Goal: Transaction & Acquisition: Book appointment/travel/reservation

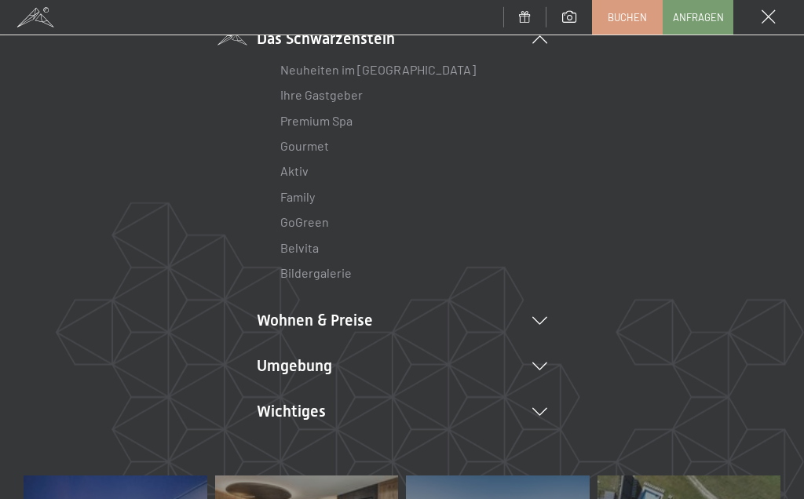
scroll to position [146, 0]
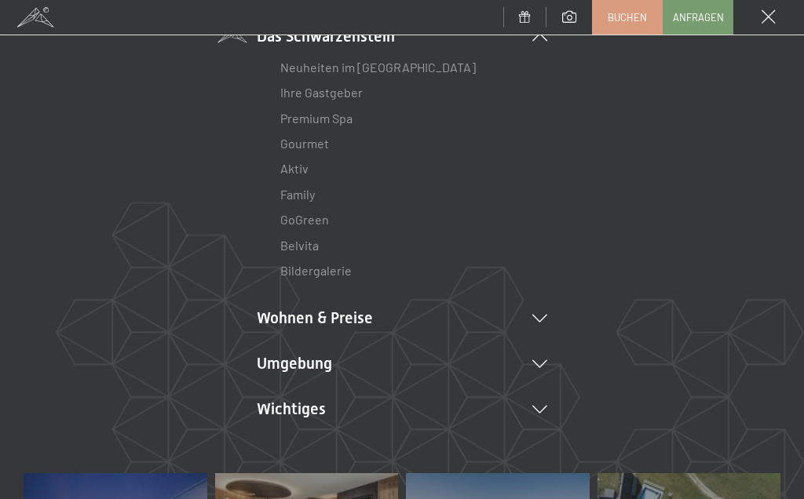
click at [545, 310] on li "Wohnen & Preise Inklusivleistungen Zimmer & Preise Liste Angebote Liste Familie…" at bounding box center [402, 318] width 290 height 22
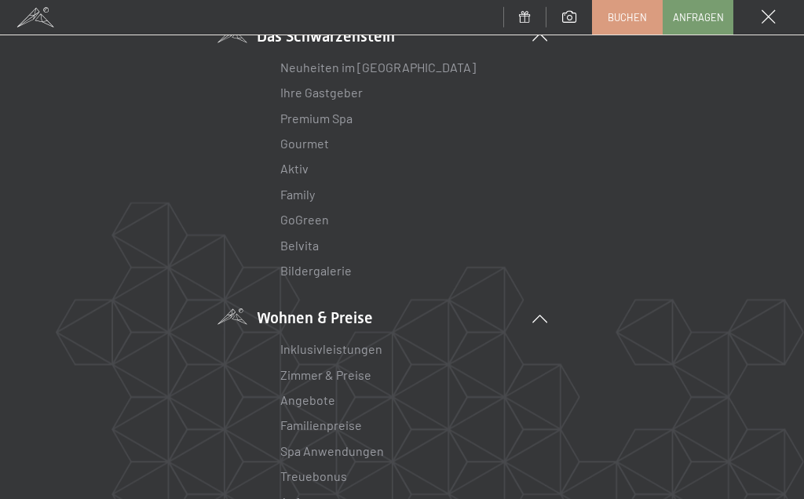
click at [317, 396] on link "Angebote" at bounding box center [307, 400] width 55 height 15
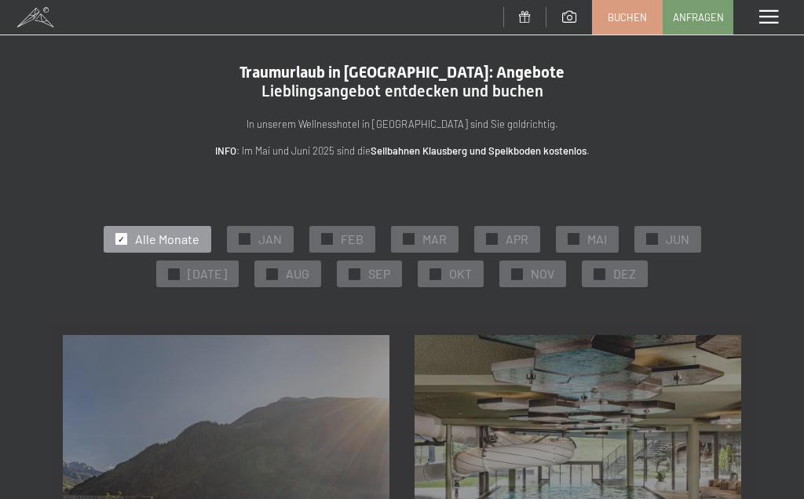
click at [449, 272] on span "OKT" at bounding box center [460, 273] width 23 height 17
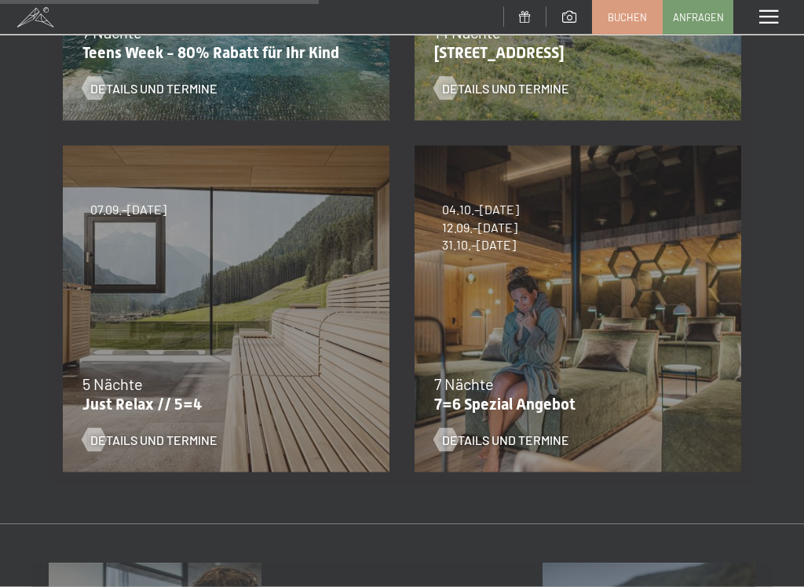
scroll to position [542, 0]
click at [141, 437] on span "Details und Termine" at bounding box center [153, 439] width 127 height 17
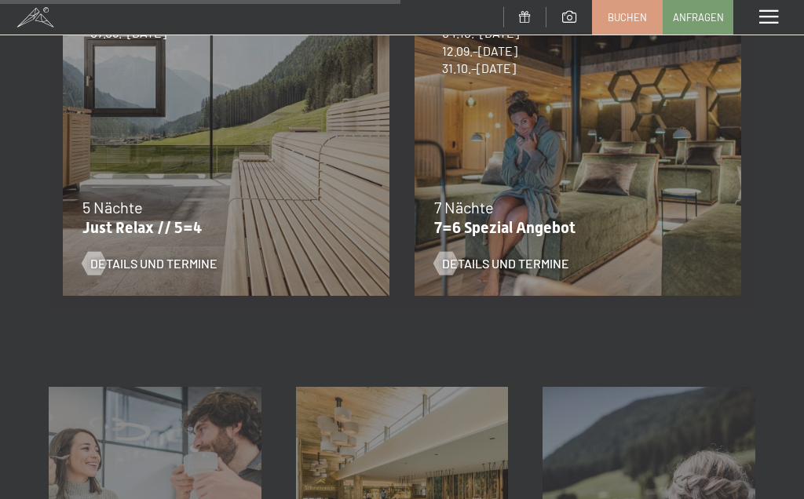
scroll to position [681, 0]
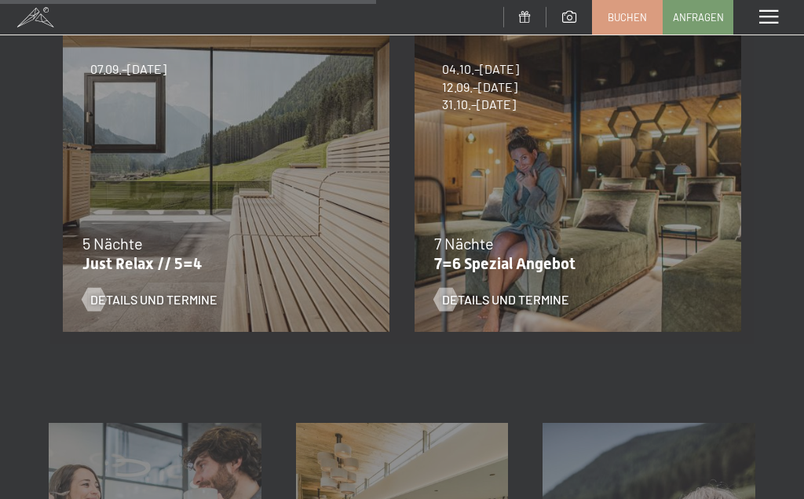
click at [547, 298] on span "Details und Termine" at bounding box center [505, 299] width 127 height 17
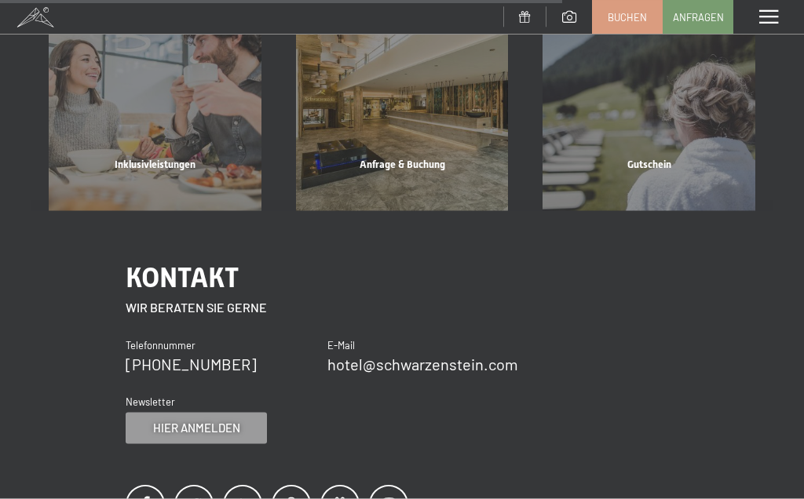
scroll to position [1054, 0]
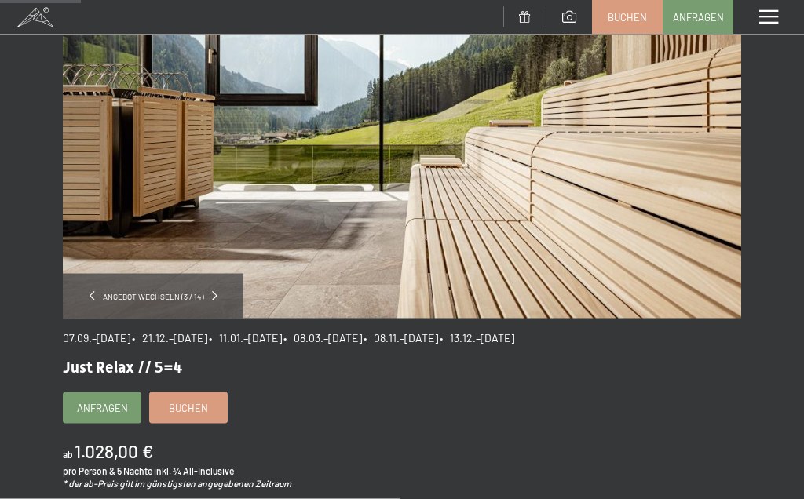
scroll to position [158, 0]
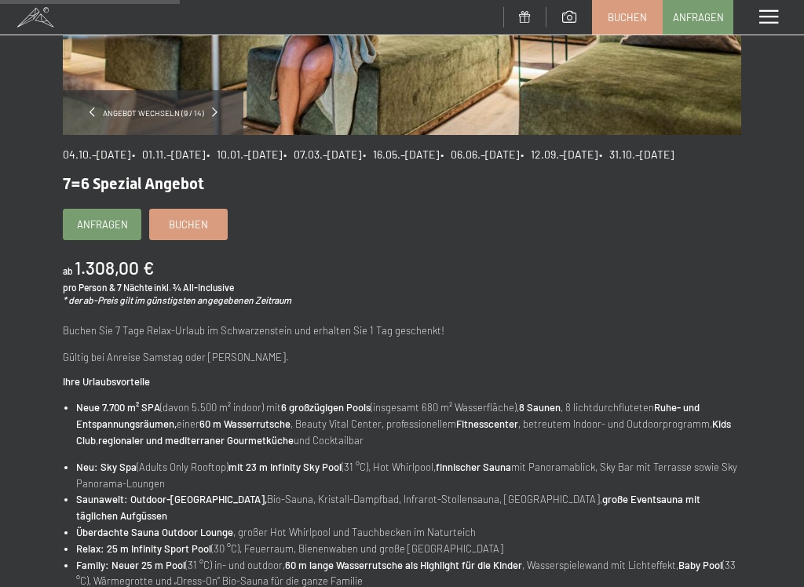
scroll to position [349, 0]
click at [720, 321] on div "04.10.–26.10.2025 • 01.11.–21.12.2025 • 10.01.–01.02.2026 • 07.03.–29.03.2026 •…" at bounding box center [402, 511] width 678 height 755
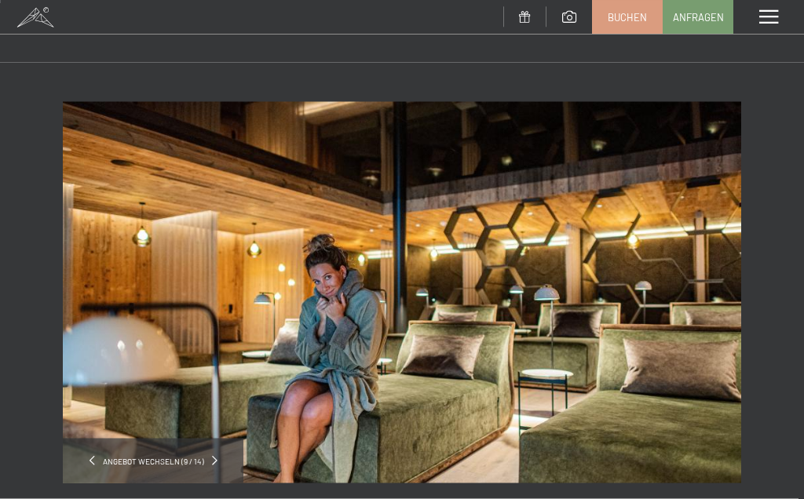
scroll to position [0, 0]
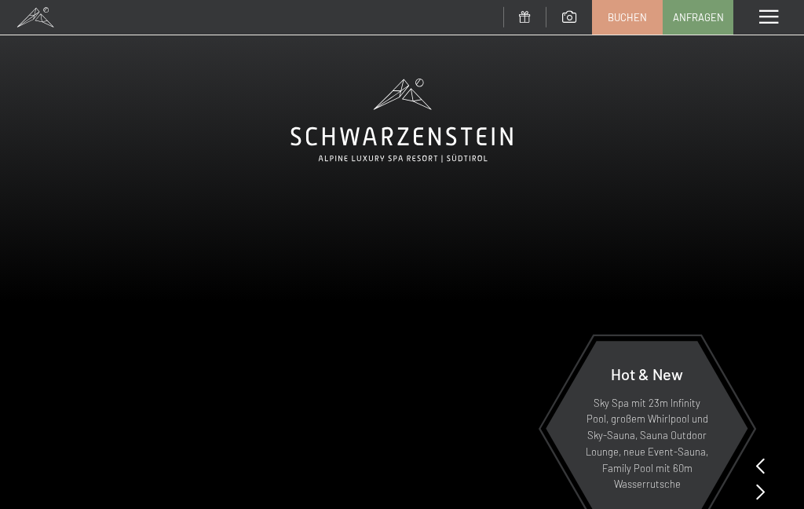
click at [765, 24] on span at bounding box center [768, 17] width 19 height 14
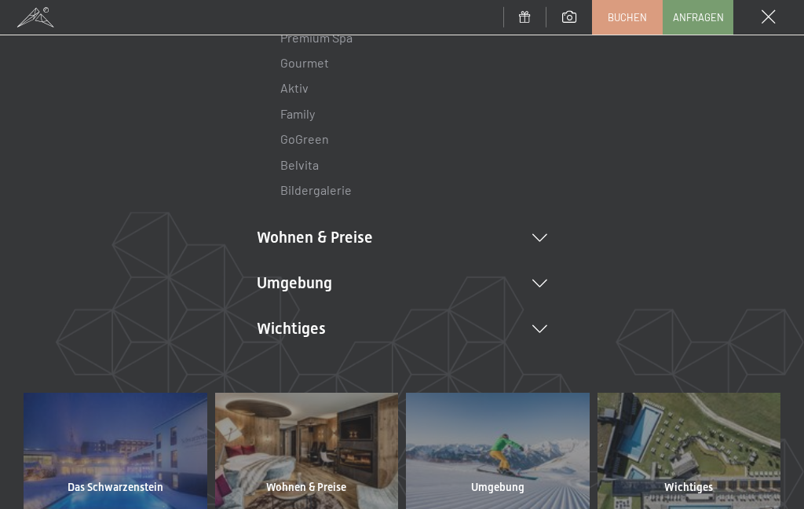
scroll to position [228, 0]
click at [546, 236] on icon at bounding box center [539, 237] width 15 height 8
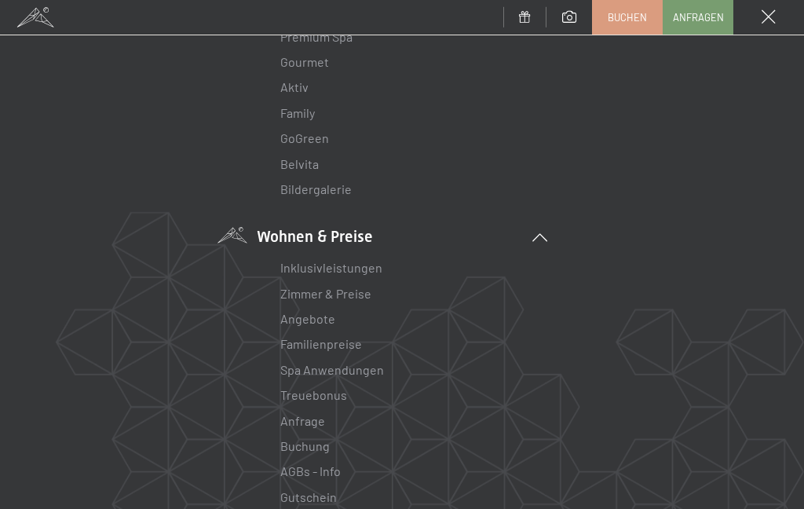
click at [320, 321] on link "Angebote" at bounding box center [307, 318] width 55 height 15
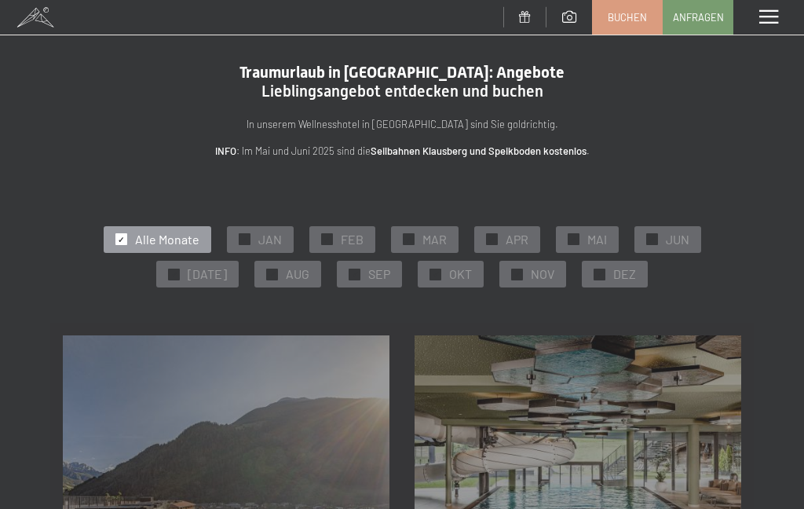
click at [449, 275] on span "OKT" at bounding box center [460, 273] width 23 height 17
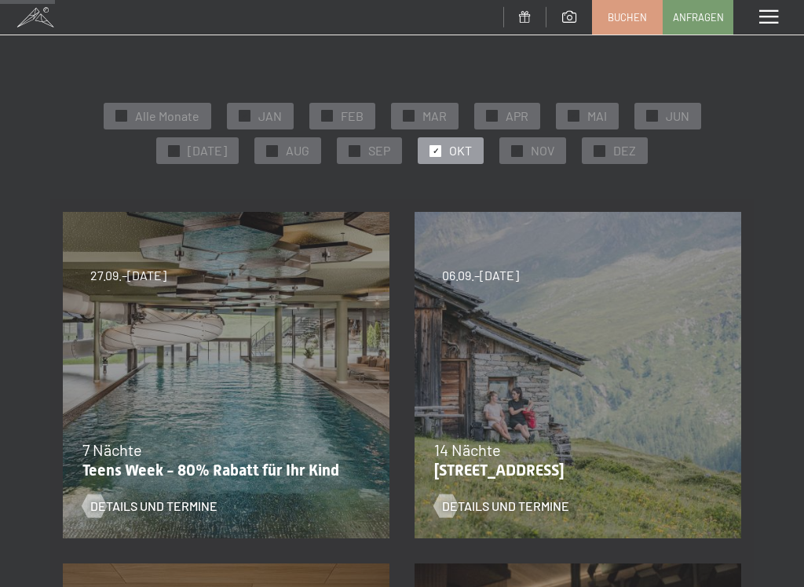
scroll to position [153, 0]
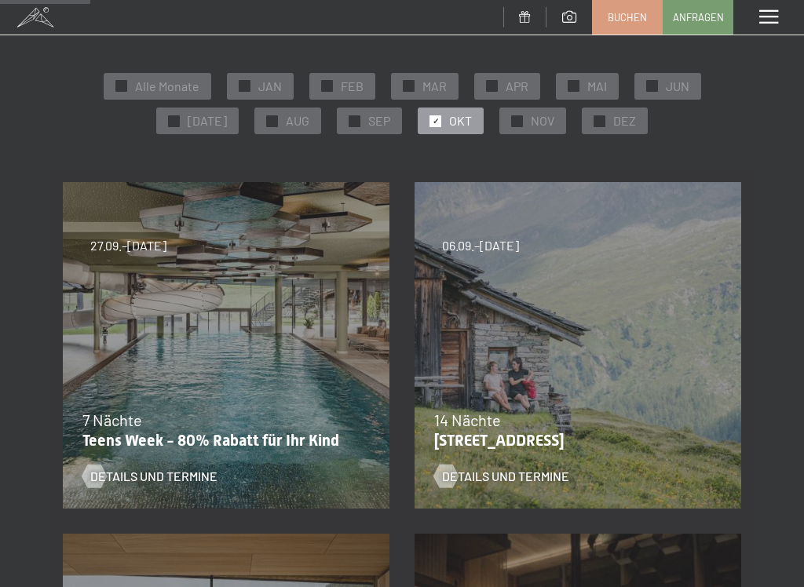
click at [108, 470] on span "Details und Termine" at bounding box center [153, 476] width 127 height 17
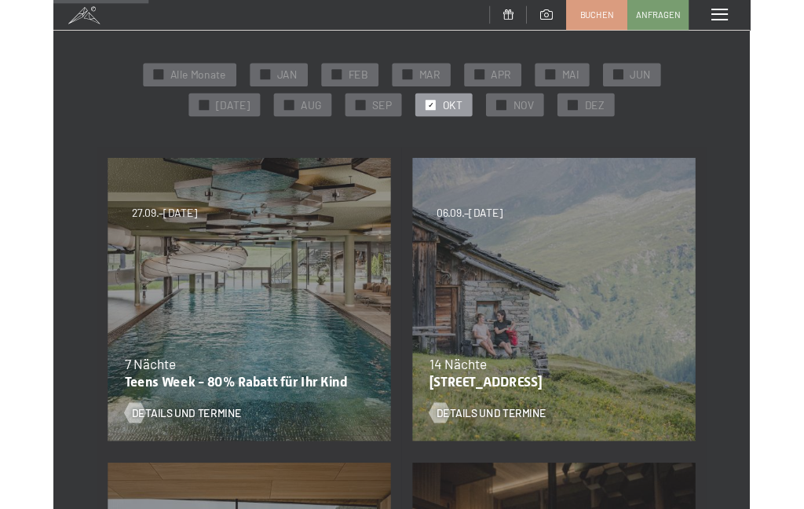
scroll to position [0, 0]
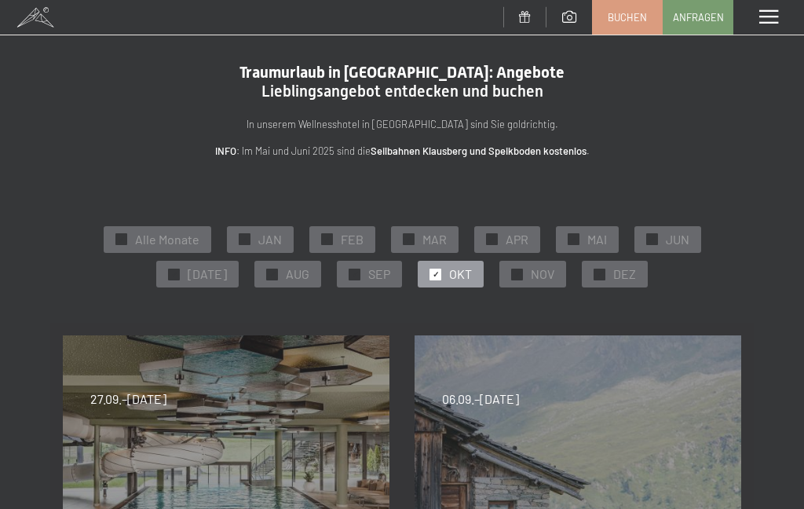
click at [449, 279] on span "OKT" at bounding box center [460, 273] width 23 height 17
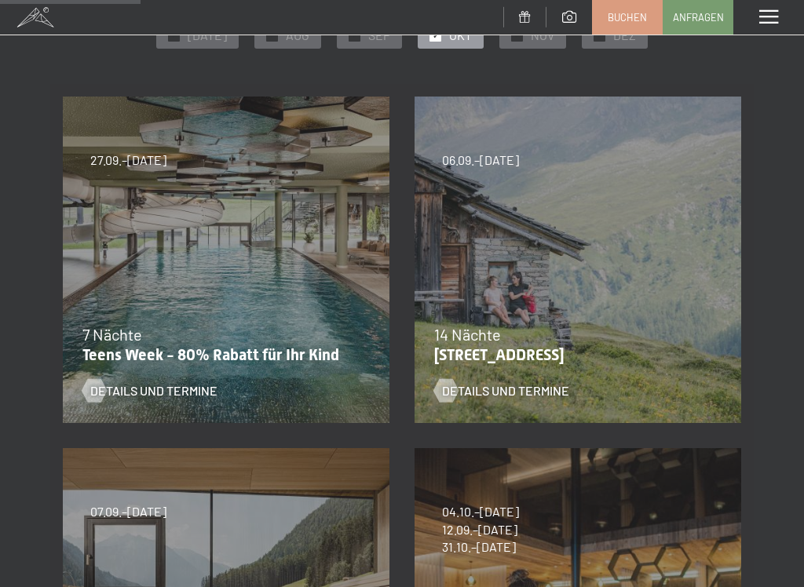
scroll to position [239, 0]
click at [100, 397] on div at bounding box center [93, 390] width 13 height 24
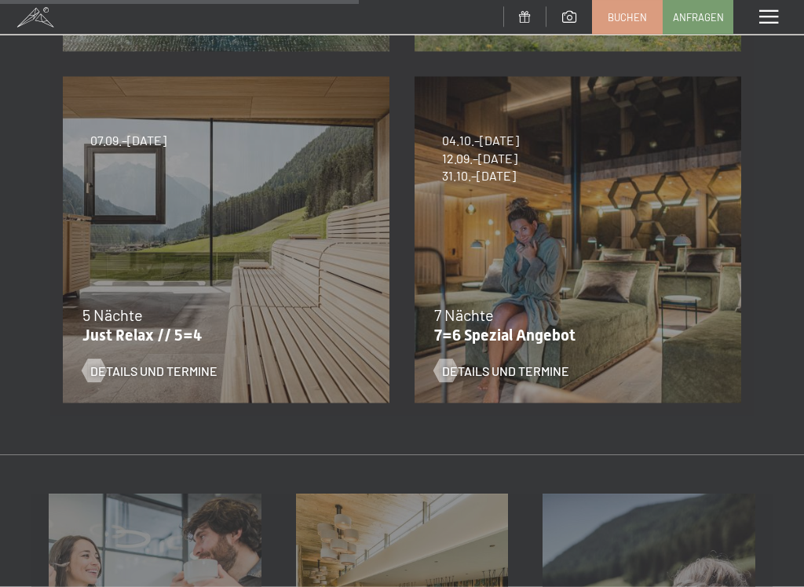
scroll to position [611, 0]
click at [455, 371] on span "Details und Termine" at bounding box center [505, 370] width 127 height 17
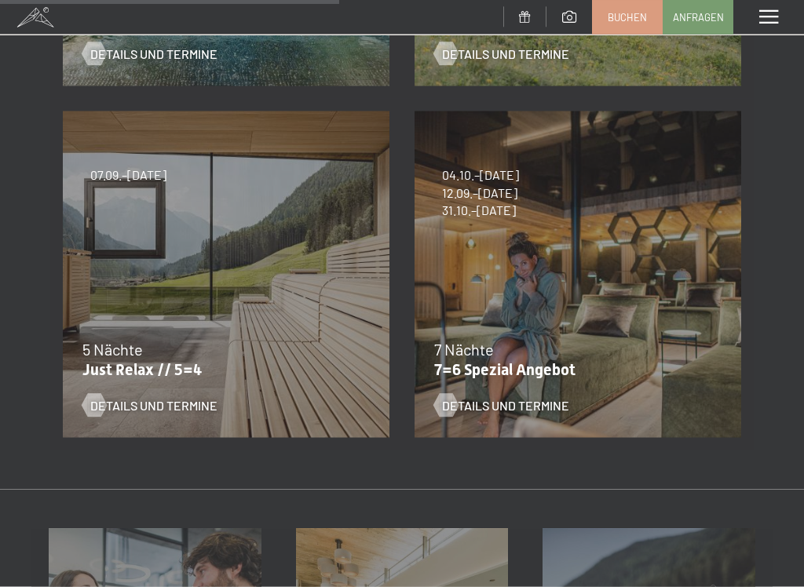
scroll to position [576, 0]
click at [180, 402] on span "Details und Termine" at bounding box center [153, 404] width 127 height 17
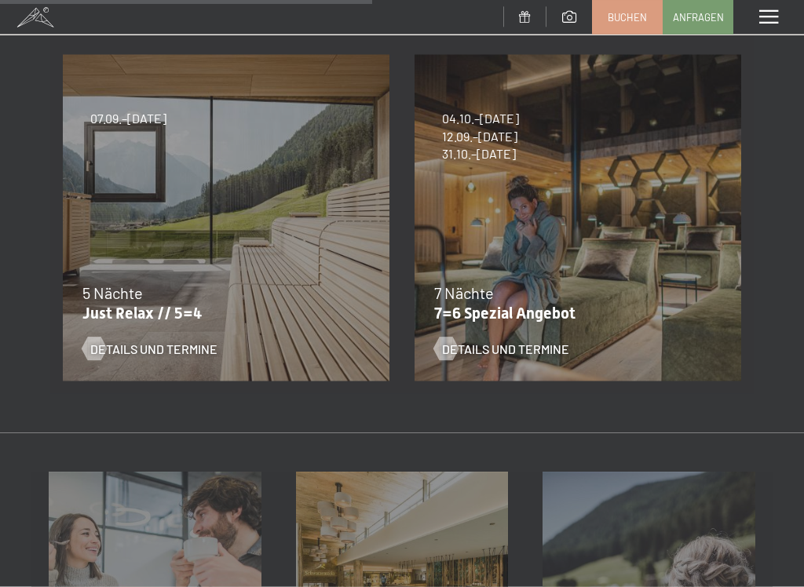
scroll to position [633, 0]
click at [465, 350] on span "Details und Termine" at bounding box center [505, 348] width 127 height 17
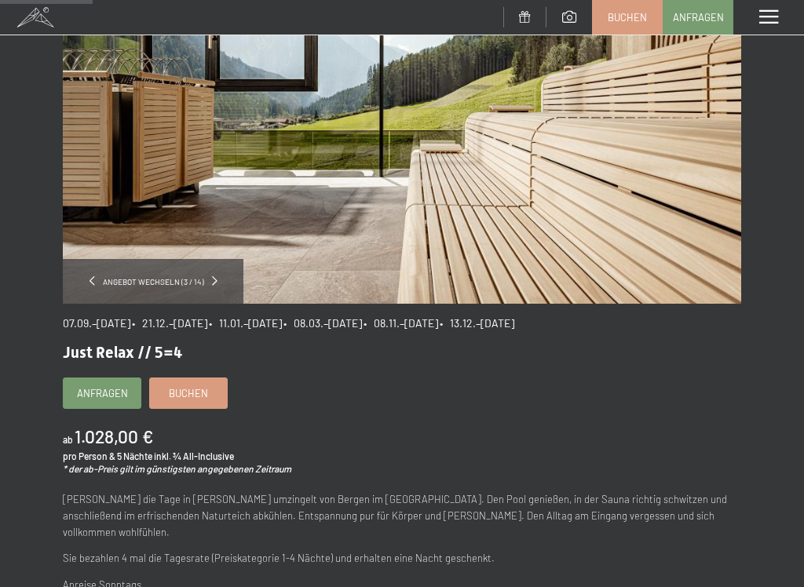
scroll to position [181, 0]
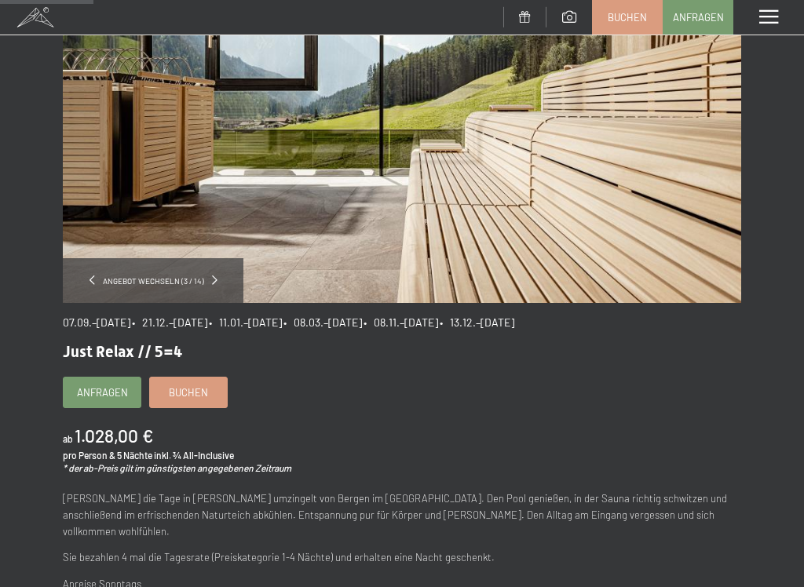
click at [591, 404] on div "Anfragen Buchen" at bounding box center [402, 392] width 678 height 31
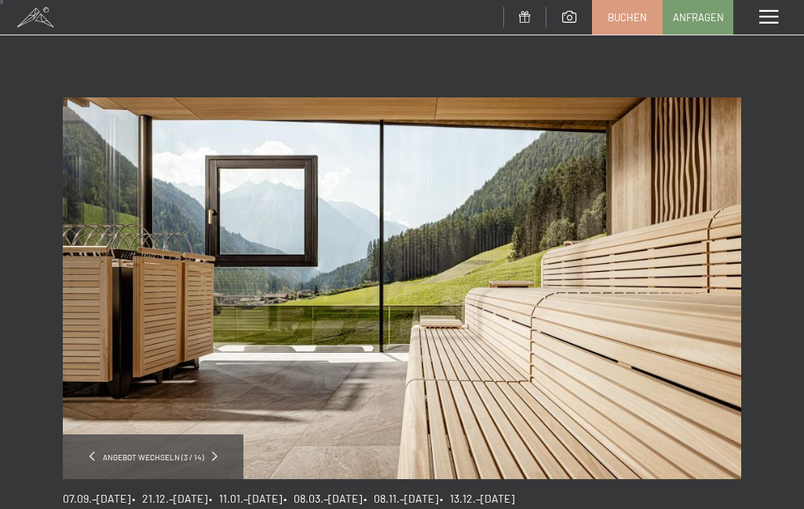
scroll to position [0, 0]
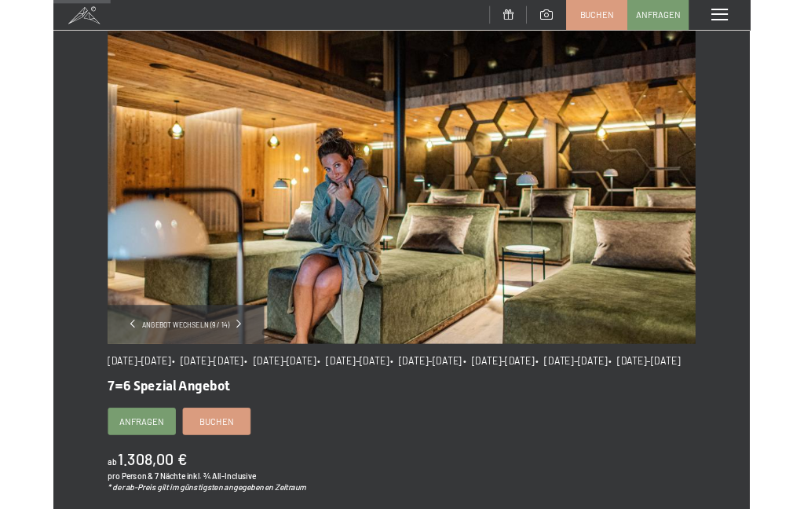
scroll to position [131, 0]
